Goal: Task Accomplishment & Management: Manage account settings

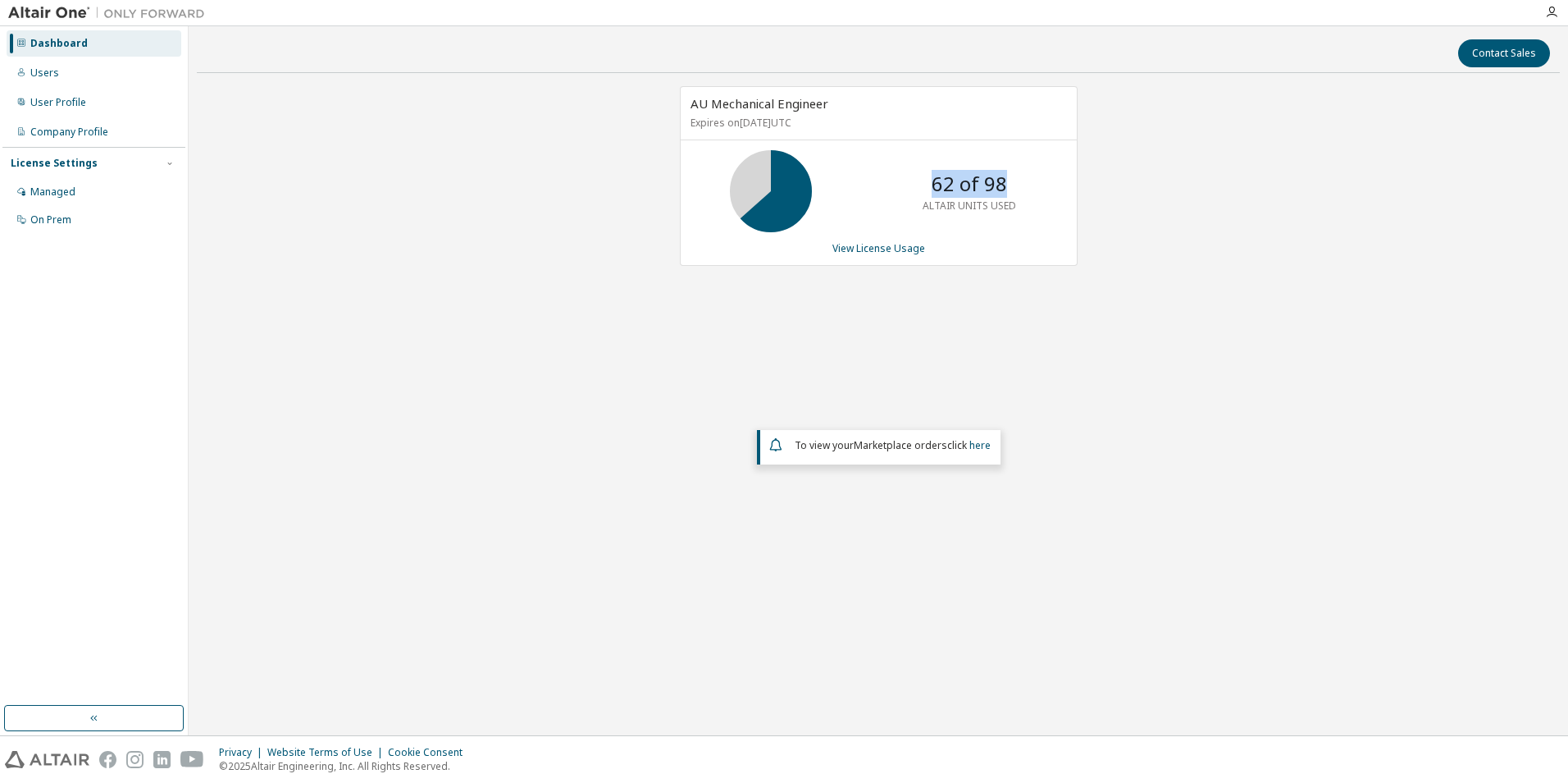
drag, startPoint x: 972, startPoint y: 189, endPoint x: 1011, endPoint y: 186, distance: 39.1
click at [1011, 186] on div "62 of 98 ALTAIR UNITS USED" at bounding box center [969, 191] width 131 height 82
drag, startPoint x: 1011, startPoint y: 186, endPoint x: 886, endPoint y: 312, distance: 177.5
click at [881, 351] on div "AU Mechanical Engineer Expires on May 1, 2026 UTC 62 of 98 ALTAIR UNITS USED Vi…" at bounding box center [878, 340] width 1363 height 508
click at [897, 251] on link "View License Usage" at bounding box center [879, 248] width 93 height 14
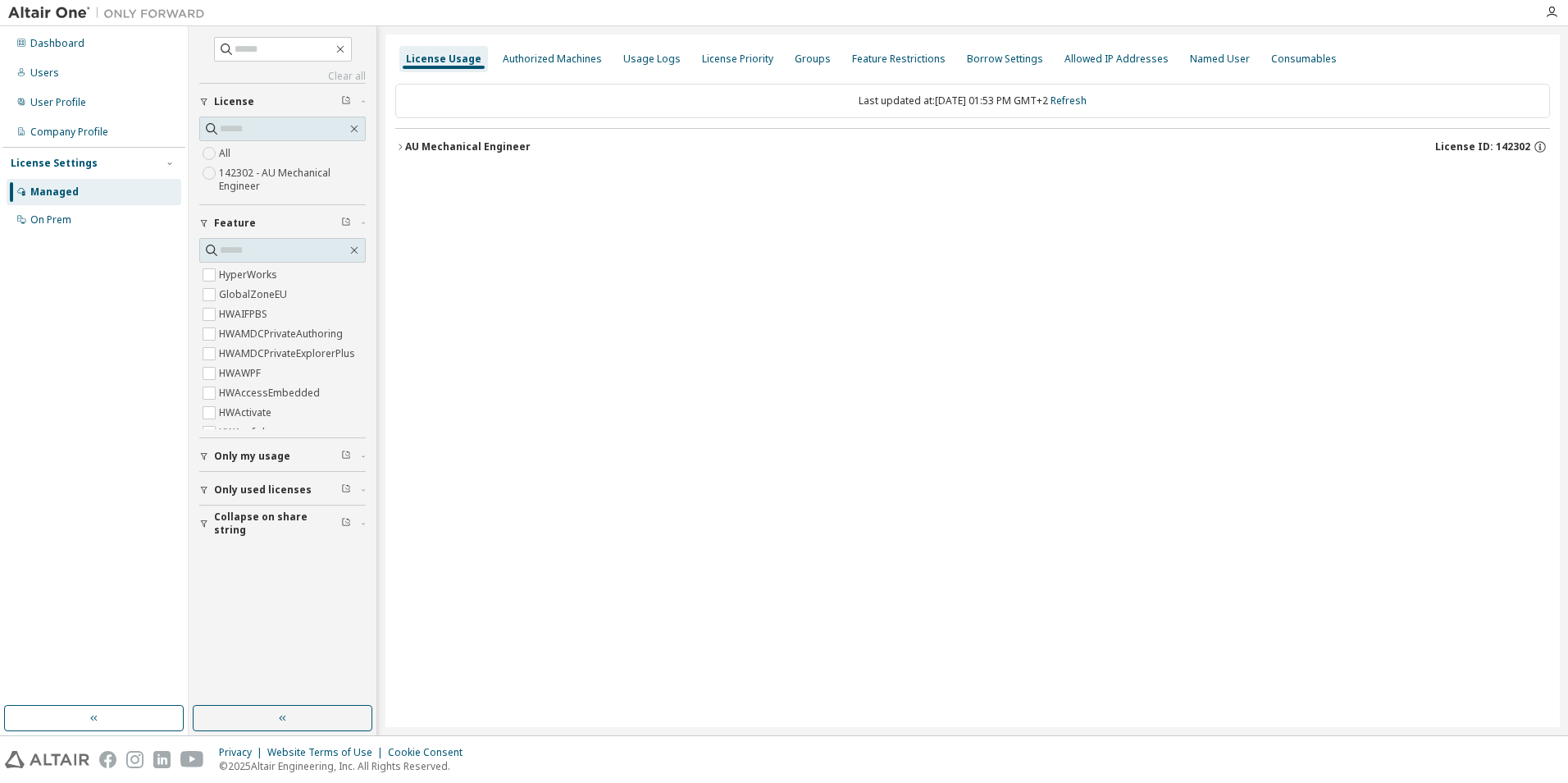
click at [396, 144] on icon "button" at bounding box center [400, 147] width 10 height 10
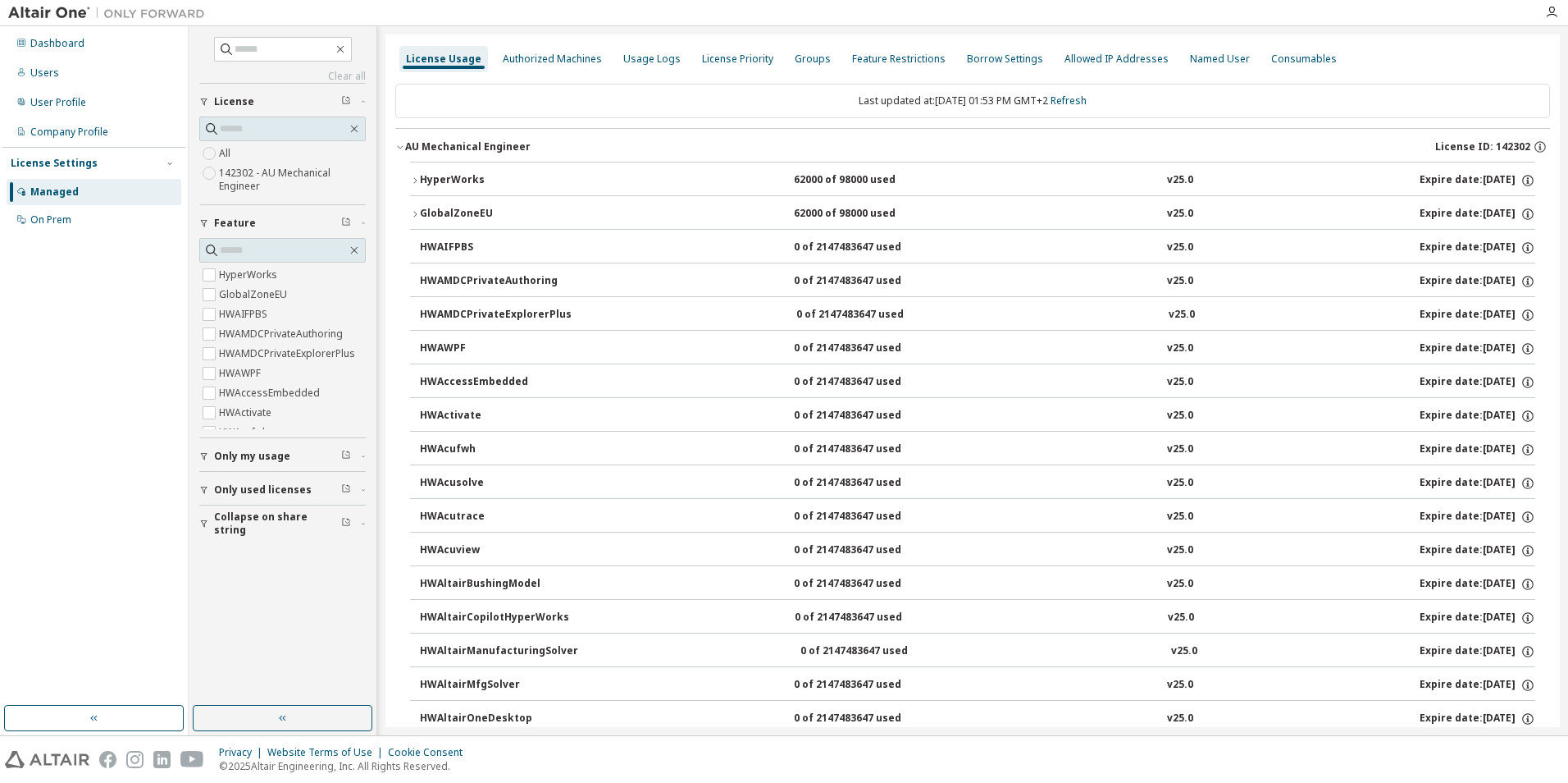
click at [416, 175] on button "HyperWorks 62000 of 98000 used v25.0 Expire date: 2026-05-01" at bounding box center [973, 181] width 1126 height 36
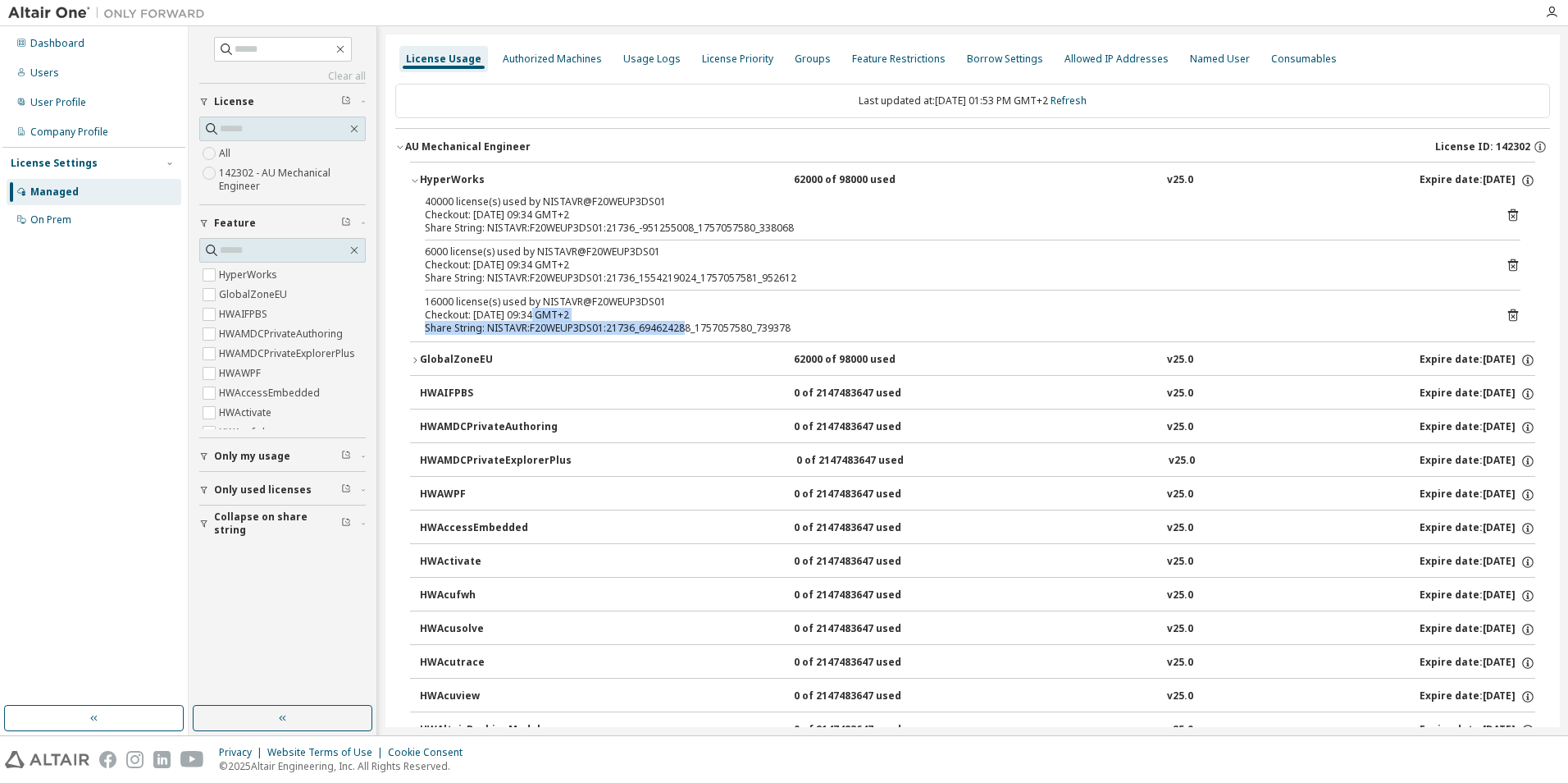
drag, startPoint x: 539, startPoint y: 317, endPoint x: 681, endPoint y: 329, distance: 142.5
click at [681, 329] on div "16000 license(s) used by NISTAVR@F20WEUP3DS01 Checkout: 2025-09-05 09:34 GMT+2 …" at bounding box center [953, 315] width 1057 height 39
drag, startPoint x: 681, startPoint y: 329, endPoint x: 545, endPoint y: 230, distance: 168.2
click at [545, 230] on div "Share String: NISTAVR:F20WEUP3DS01:21736_-951255008_1757057580_338068" at bounding box center [953, 228] width 1057 height 13
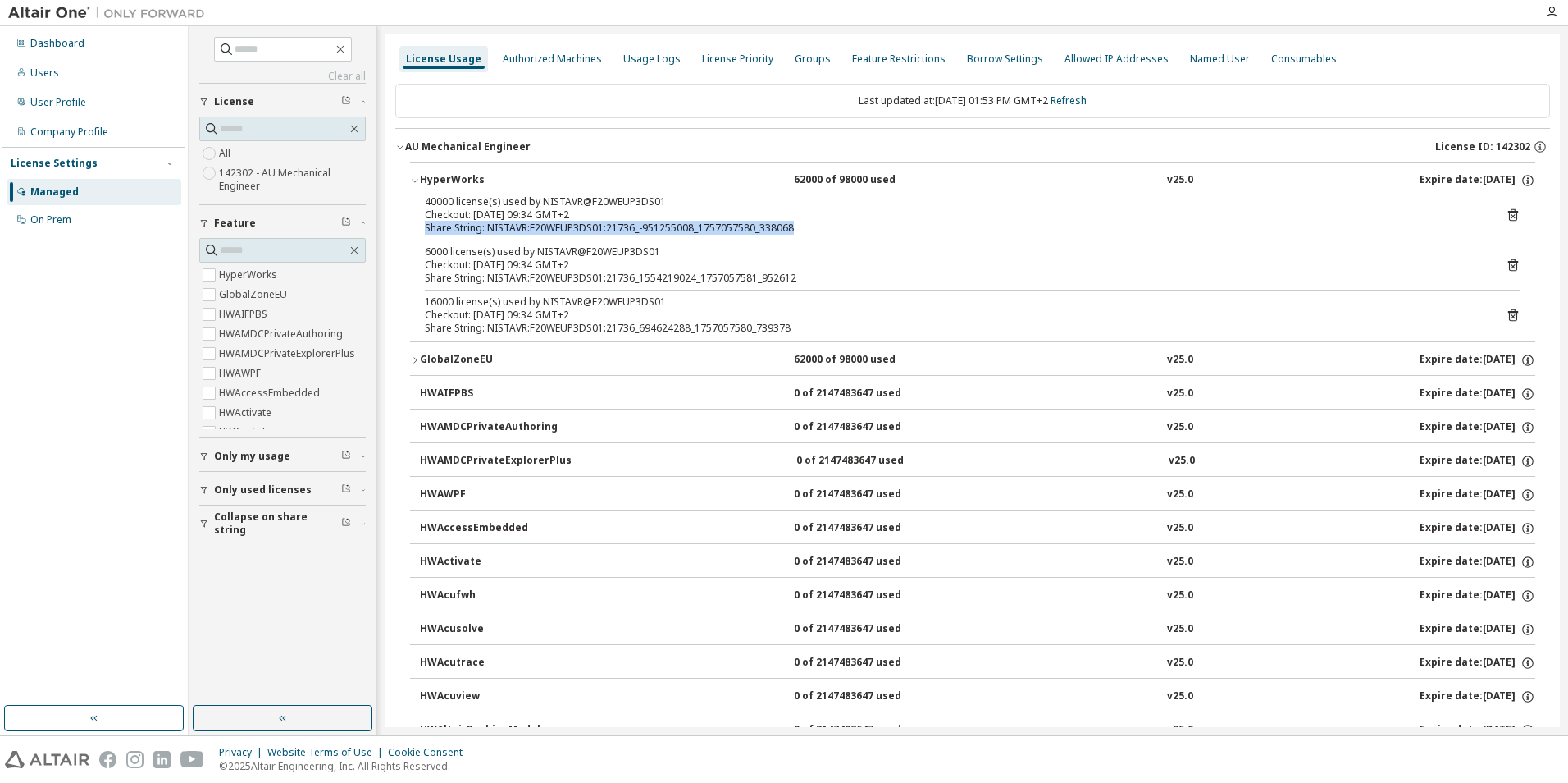
click at [545, 230] on div "Share String: NISTAVR:F20WEUP3DS01:21736_-951255008_1757057580_338068" at bounding box center [953, 228] width 1057 height 13
click at [541, 226] on div "Share String: NISTAVR:F20WEUP3DS01:21736_-951255008_1757057580_338068" at bounding box center [953, 228] width 1057 height 13
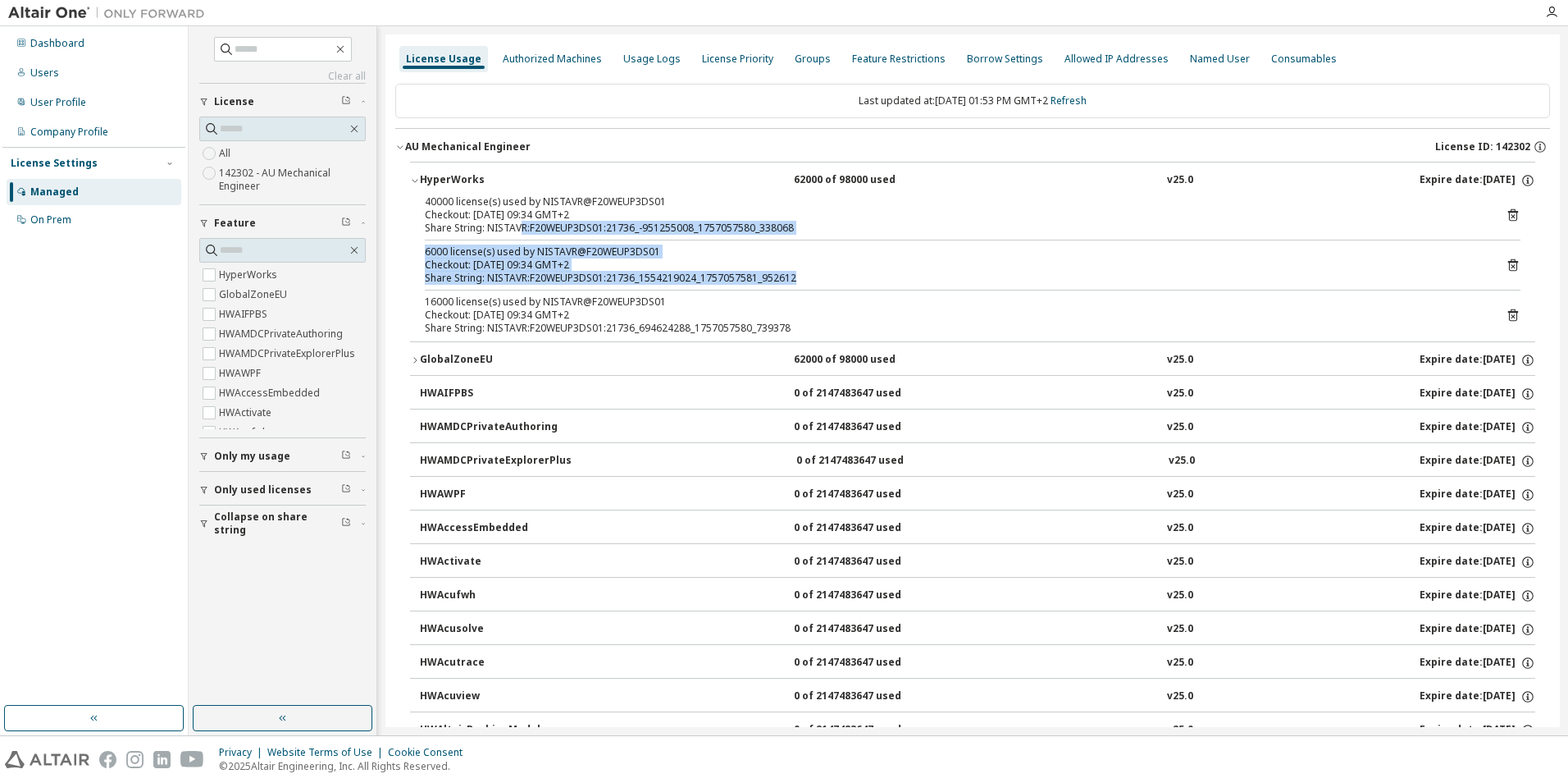
drag, startPoint x: 443, startPoint y: 289, endPoint x: 518, endPoint y: 233, distance: 93.6
click at [518, 233] on div "40000 license(s) used by NISTAVR@F20WEUP3DS01 Checkout: 2025-09-05 09:34 GMT+2 …" at bounding box center [973, 268] width 1126 height 146
drag, startPoint x: 518, startPoint y: 233, endPoint x: 447, endPoint y: 267, distance: 78.7
click at [447, 267] on div "Checkout: 2025-09-05 09:34 GMT+2" at bounding box center [953, 265] width 1057 height 13
